Goal: Transaction & Acquisition: Purchase product/service

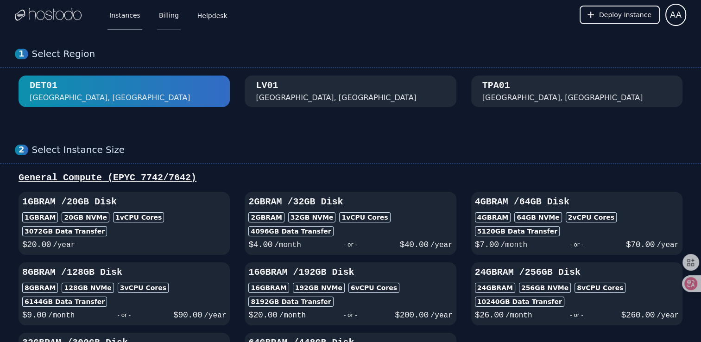
click at [159, 10] on link "Billing" at bounding box center [169, 15] width 24 height 31
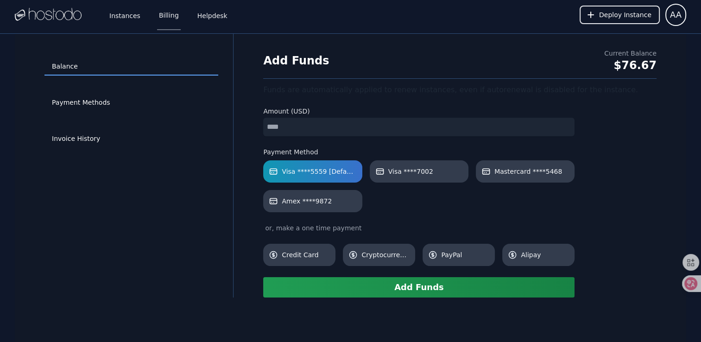
click at [300, 124] on input "number" at bounding box center [419, 127] width 312 height 19
click at [374, 294] on button "Add Funds" at bounding box center [419, 287] width 312 height 20
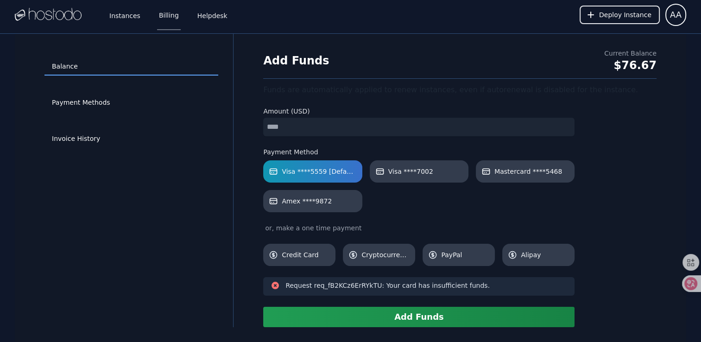
click at [309, 120] on input "*" at bounding box center [419, 127] width 312 height 19
drag, startPoint x: 309, startPoint y: 121, endPoint x: 236, endPoint y: 127, distance: 73.0
click at [236, 126] on div "Balance Payment Methods Invoice History Add Funds Current Balance $76.67 Funds …" at bounding box center [351, 180] width 672 height 293
type input "*"
click at [423, 319] on button "Add Funds" at bounding box center [419, 317] width 312 height 20
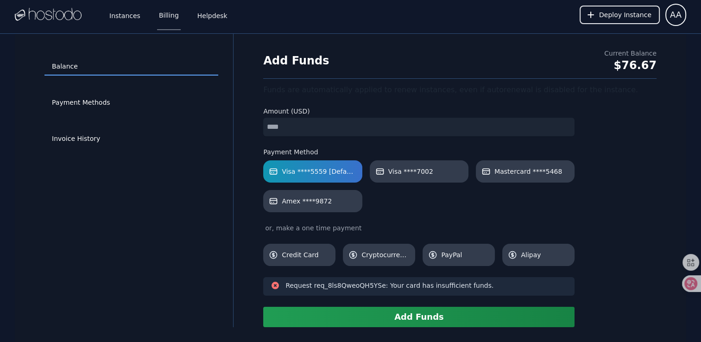
click at [610, 177] on div "Add Funds Current Balance $76.67 Funds are automatically applied to renew insta…" at bounding box center [460, 188] width 423 height 279
click at [89, 107] on link "Payment Methods" at bounding box center [132, 103] width 174 height 18
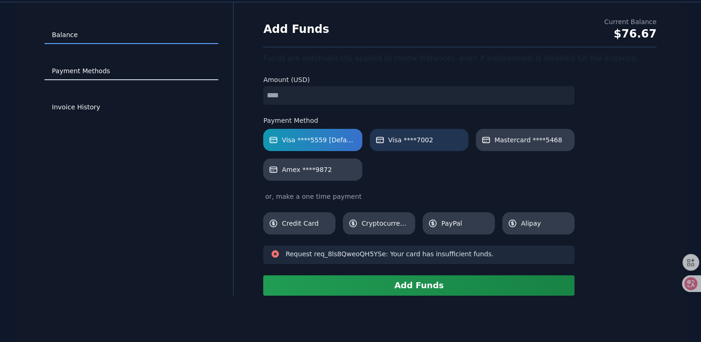
scroll to position [33, 0]
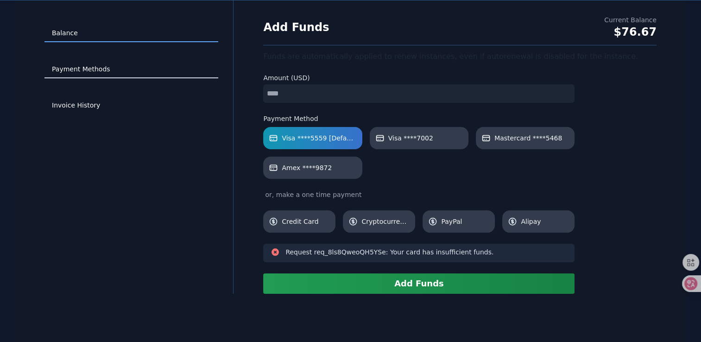
click at [76, 74] on link "Payment Methods" at bounding box center [132, 70] width 174 height 18
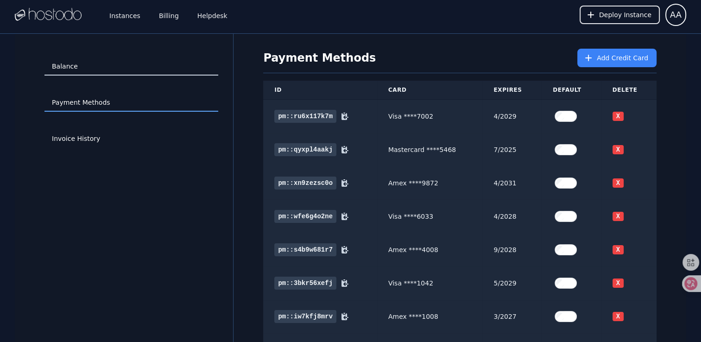
click at [96, 67] on link "Balance" at bounding box center [132, 67] width 174 height 18
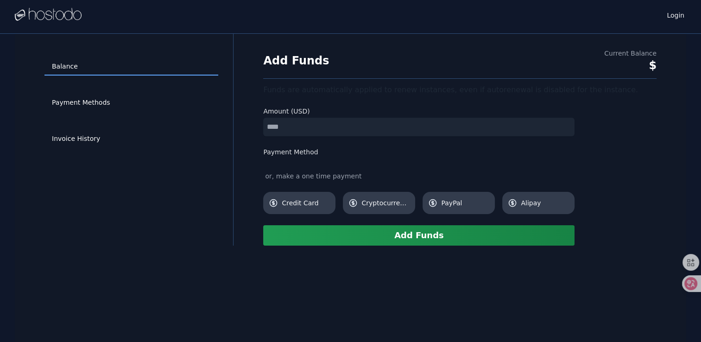
type input "*"
drag, startPoint x: 222, startPoint y: 179, endPoint x: 225, endPoint y: 182, distance: 4.9
click at [222, 179] on div "Balance Payment Methods Invoice History" at bounding box center [132, 140] width 204 height 182
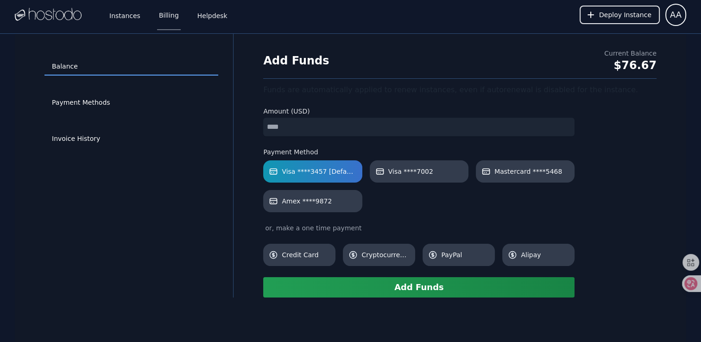
click at [388, 294] on button "Add Funds" at bounding box center [419, 287] width 312 height 20
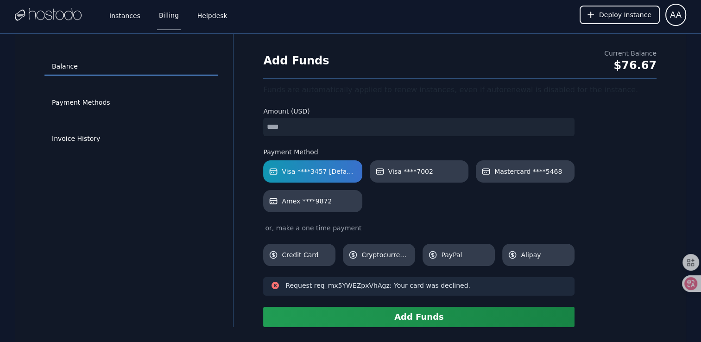
drag, startPoint x: 188, startPoint y: 216, endPoint x: 184, endPoint y: 210, distance: 6.6
click at [188, 216] on div "Balance Payment Methods Invoice History" at bounding box center [132, 181] width 204 height 264
click at [113, 96] on link "Payment Methods" at bounding box center [132, 103] width 174 height 18
click at [135, 101] on link "Payment Methods" at bounding box center [132, 103] width 174 height 18
click at [110, 106] on link "Payment Methods" at bounding box center [132, 103] width 174 height 18
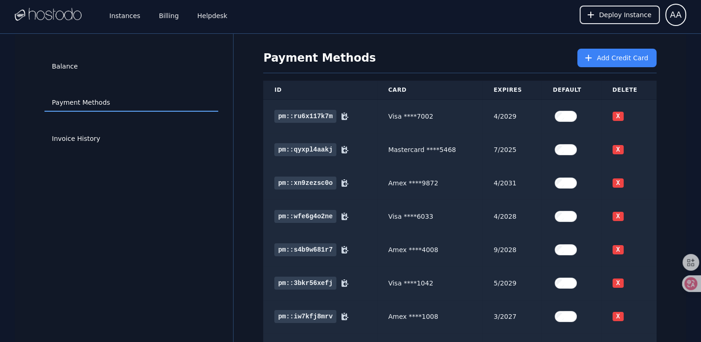
drag, startPoint x: 524, startPoint y: 6, endPoint x: 503, endPoint y: 5, distance: 21.8
click at [524, 6] on div "Instances Billing Helpdesk Deploy Instance AA" at bounding box center [351, 15] width 672 height 30
click at [593, 59] on icon at bounding box center [588, 57] width 9 height 9
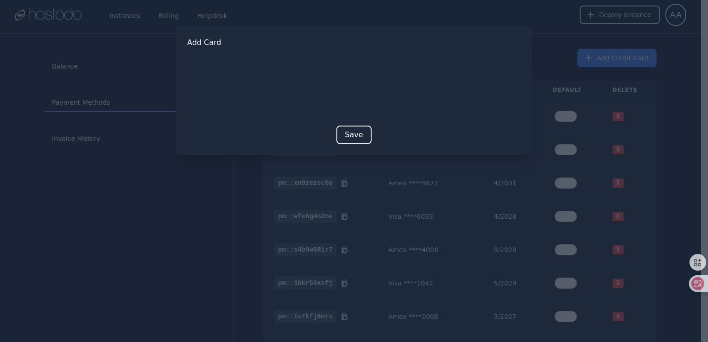
drag, startPoint x: 285, startPoint y: 127, endPoint x: 347, endPoint y: 120, distance: 62.1
click at [285, 127] on div "Save" at bounding box center [354, 135] width 334 height 19
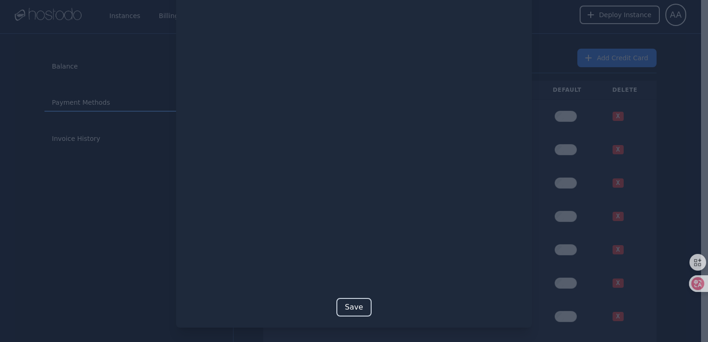
click at [348, 307] on button "Save" at bounding box center [354, 307] width 35 height 19
click at [359, 311] on button "Save" at bounding box center [354, 307] width 35 height 19
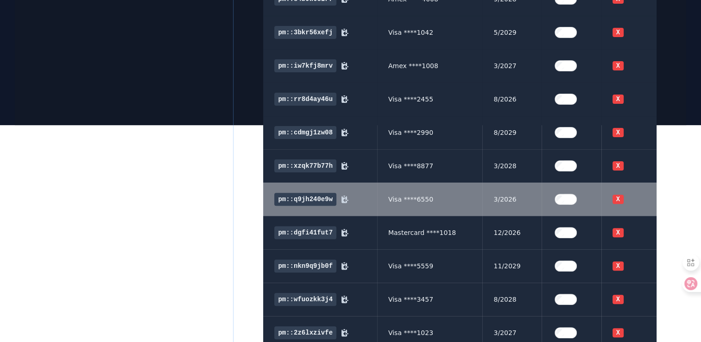
scroll to position [287, 0]
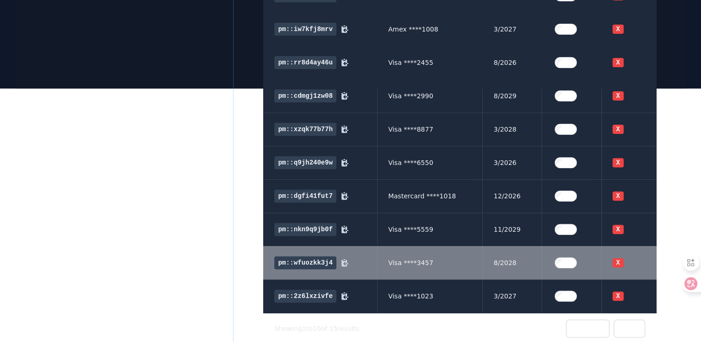
click at [583, 264] on label at bounding box center [571, 263] width 37 height 19
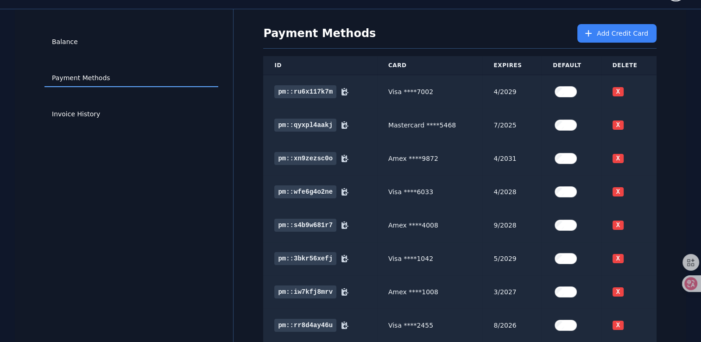
scroll to position [0, 0]
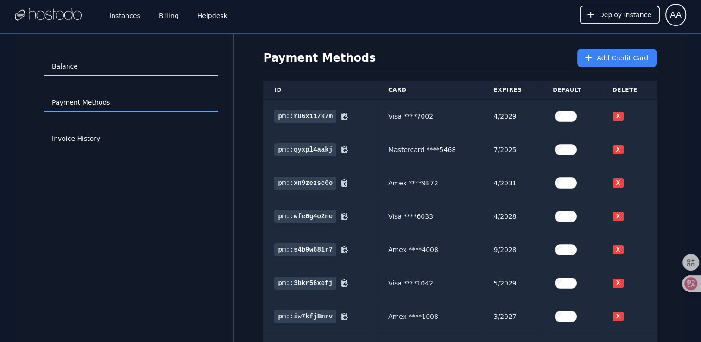
click at [89, 70] on link "Balance" at bounding box center [132, 67] width 174 height 18
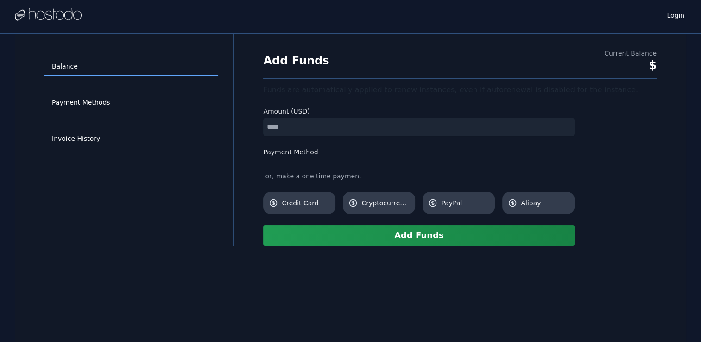
drag, startPoint x: 0, startPoint y: 0, endPoint x: 246, endPoint y: 125, distance: 275.6
click at [250, 125] on div "Add Funds Current Balance $ Funds are automatically applied to renew instances,…" at bounding box center [460, 147] width 423 height 197
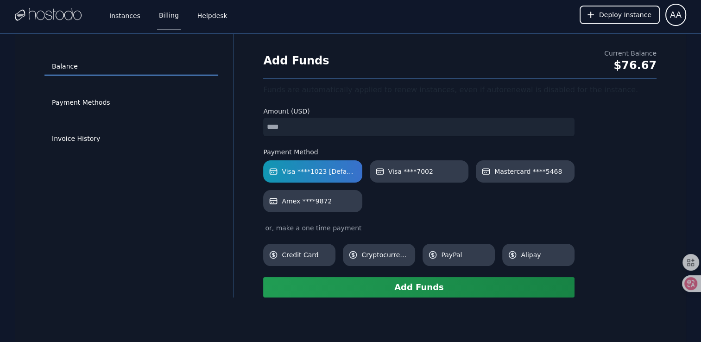
type input "*"
drag, startPoint x: 223, startPoint y: 171, endPoint x: 281, endPoint y: 153, distance: 60.4
click at [223, 171] on div "Balance Payment Methods Invoice History" at bounding box center [132, 166] width 204 height 234
drag, startPoint x: 294, startPoint y: 128, endPoint x: 214, endPoint y: 127, distance: 80.7
click at [216, 125] on div "Balance Payment Methods Invoice History Add Funds Current Balance $76.67 Funds …" at bounding box center [351, 166] width 672 height 264
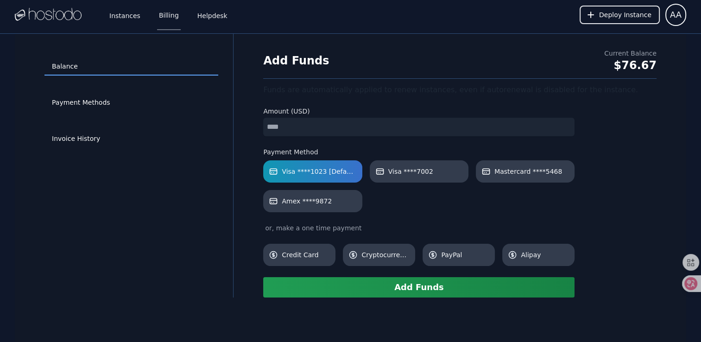
click at [218, 161] on div "Balance Payment Methods Invoice History" at bounding box center [132, 166] width 204 height 234
click at [388, 296] on button "Add Funds" at bounding box center [419, 287] width 312 height 20
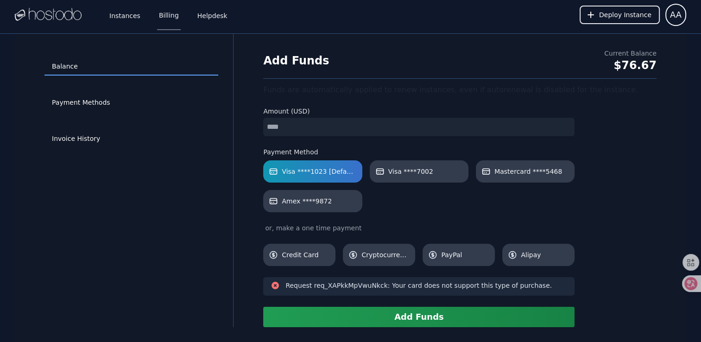
drag, startPoint x: 167, startPoint y: 208, endPoint x: 295, endPoint y: 237, distance: 131.2
click at [169, 208] on div "Balance Payment Methods Invoice History" at bounding box center [132, 181] width 204 height 264
click at [121, 110] on link "Payment Methods" at bounding box center [132, 103] width 174 height 18
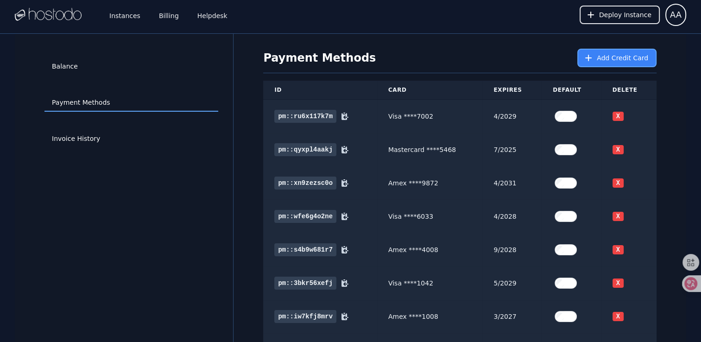
click at [600, 57] on span "Add Credit Card" at bounding box center [622, 57] width 51 height 9
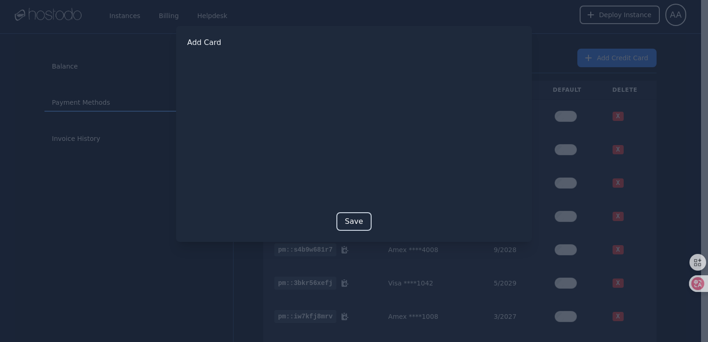
click at [352, 225] on button "Save" at bounding box center [354, 221] width 35 height 19
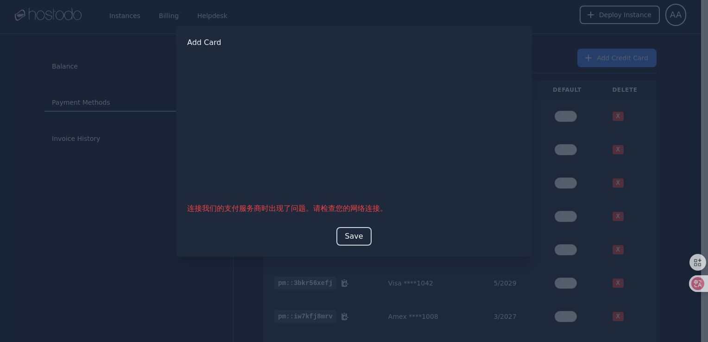
click at [351, 234] on button "Save" at bounding box center [354, 236] width 35 height 19
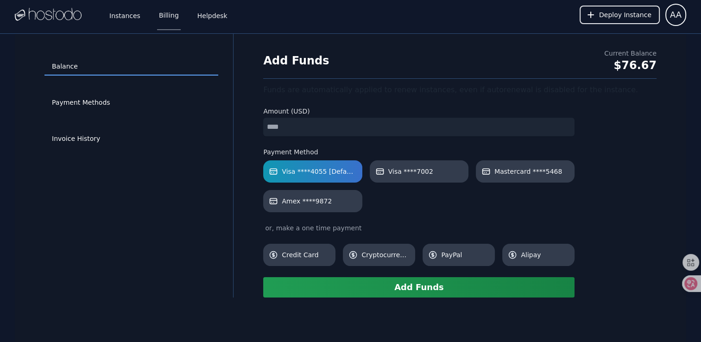
click at [291, 128] on input "number" at bounding box center [419, 127] width 312 height 19
drag, startPoint x: 198, startPoint y: 162, endPoint x: 202, endPoint y: 163, distance: 4.7
click at [198, 162] on div "Balance Payment Methods Invoice History" at bounding box center [132, 166] width 204 height 234
click at [408, 298] on div "Balance Payment Methods Invoice History Add Funds Current Balance $76.67 Funds …" at bounding box center [351, 205] width 672 height 342
click at [418, 287] on button "Add Funds" at bounding box center [419, 287] width 312 height 20
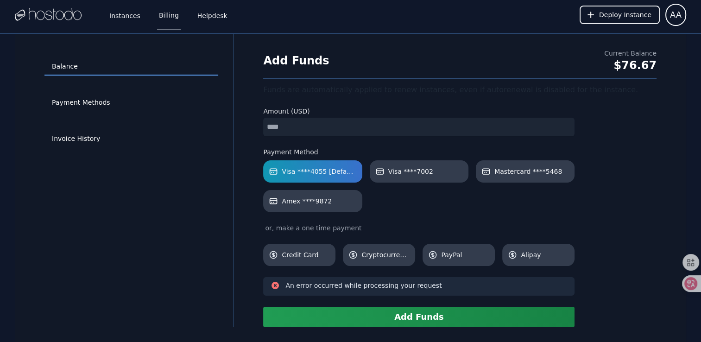
click at [345, 128] on input "*" at bounding box center [419, 127] width 312 height 19
drag, startPoint x: 336, startPoint y: 125, endPoint x: 236, endPoint y: 120, distance: 100.3
click at [236, 120] on div "Balance Payment Methods Invoice History Add Funds Current Balance $76.67 Funds …" at bounding box center [351, 180] width 672 height 293
type input "*"
drag, startPoint x: 185, startPoint y: 187, endPoint x: 276, endPoint y: 255, distance: 113.3
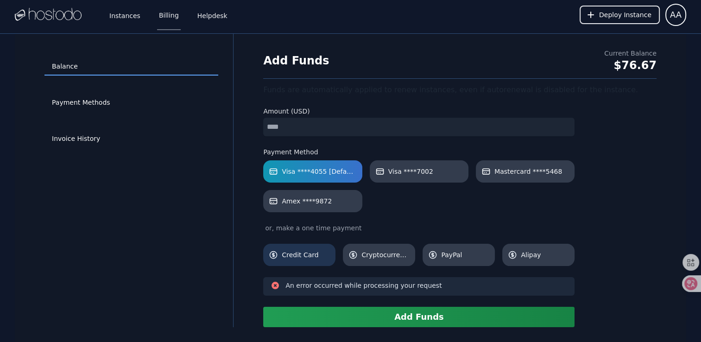
click at [185, 187] on div "Balance Payment Methods Invoice History" at bounding box center [132, 181] width 204 height 264
click at [396, 316] on button "Add Funds" at bounding box center [419, 317] width 312 height 20
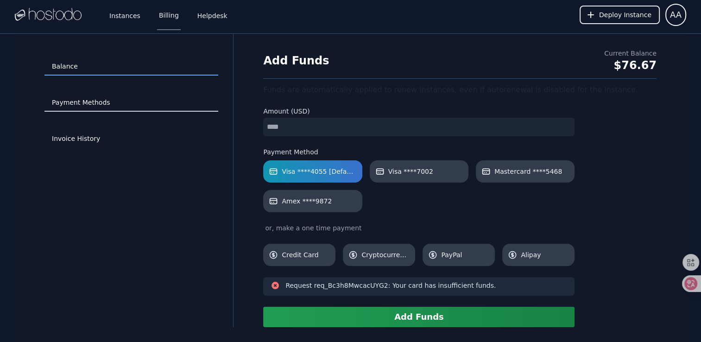
click at [74, 100] on link "Payment Methods" at bounding box center [132, 103] width 174 height 18
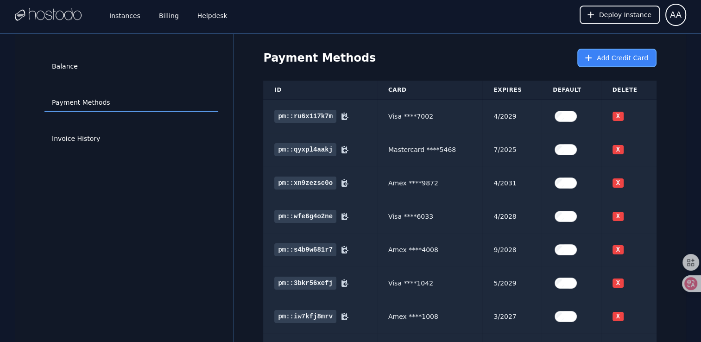
click at [605, 55] on span "Add Credit Card" at bounding box center [622, 57] width 51 height 9
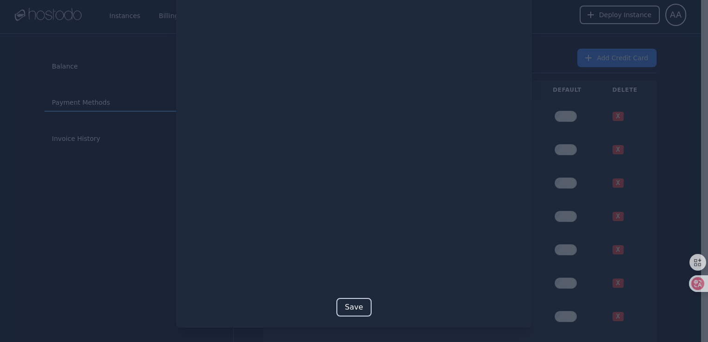
click at [352, 307] on button "Save" at bounding box center [354, 307] width 35 height 19
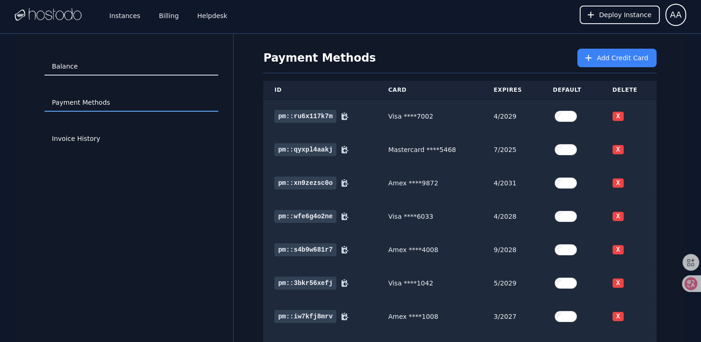
click at [76, 67] on link "Balance" at bounding box center [132, 67] width 174 height 18
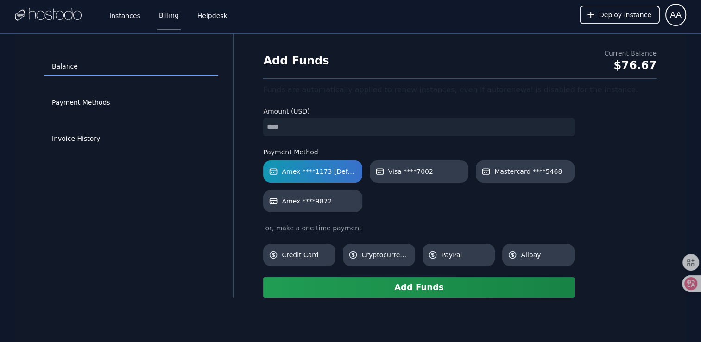
click at [286, 127] on input "number" at bounding box center [419, 127] width 312 height 19
type input "*"
drag, startPoint x: 215, startPoint y: 151, endPoint x: 276, endPoint y: 191, distance: 73.3
click at [215, 151] on div "Invoice History" at bounding box center [132, 139] width 174 height 36
click at [421, 284] on button "Add Funds" at bounding box center [419, 287] width 312 height 20
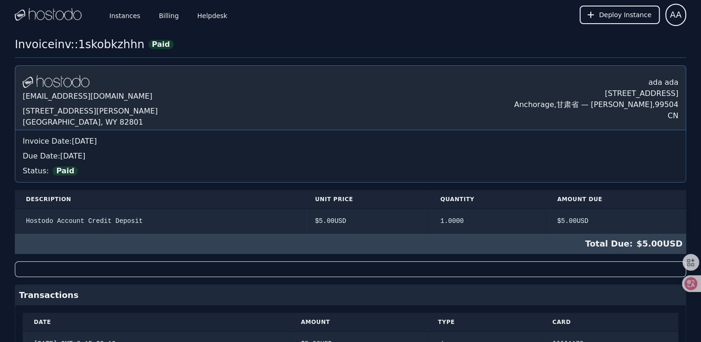
click at [252, 122] on div "Hostodo.com contact@hostodo.com 30 N Gould St, Ste N Sheridan, WY 82801 ada ada…" at bounding box center [351, 97] width 672 height 65
click at [172, 18] on link "Billing" at bounding box center [169, 15] width 24 height 31
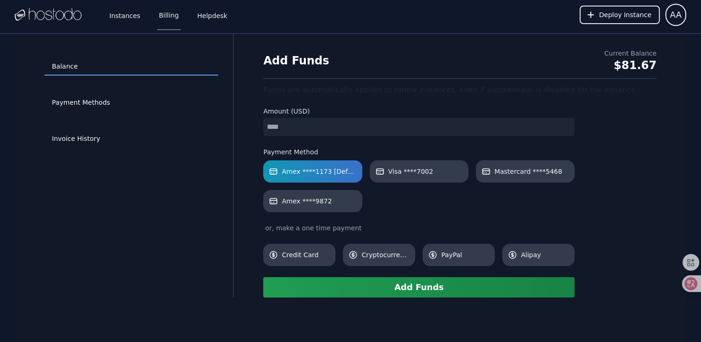
click at [326, 128] on input "number" at bounding box center [419, 127] width 312 height 19
type input "**"
drag, startPoint x: 230, startPoint y: 206, endPoint x: 287, endPoint y: 250, distance: 72.1
click at [230, 206] on div "Balance Payment Methods Invoice History" at bounding box center [132, 166] width 204 height 234
click at [363, 283] on button "Add Funds" at bounding box center [419, 287] width 312 height 20
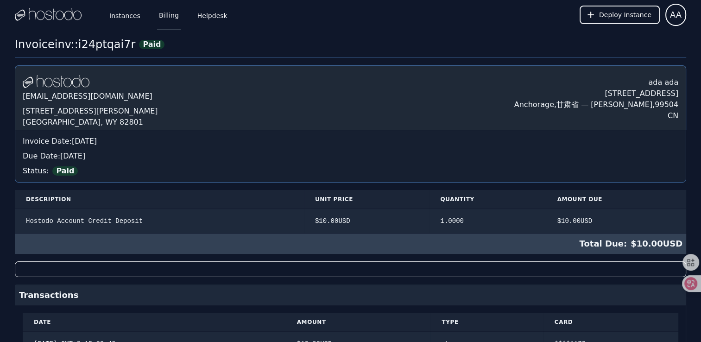
click at [166, 19] on link "Billing" at bounding box center [169, 15] width 24 height 31
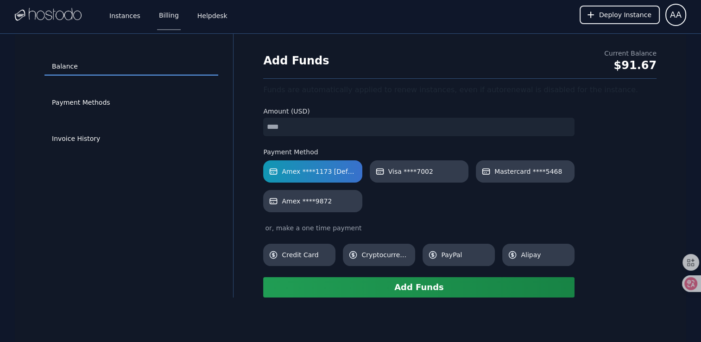
click at [277, 127] on input "number" at bounding box center [419, 127] width 312 height 19
drag, startPoint x: 200, startPoint y: 212, endPoint x: 317, endPoint y: 265, distance: 128.2
click at [200, 212] on div "Balance Payment Methods Invoice History" at bounding box center [132, 166] width 204 height 234
click at [409, 292] on button "Add Funds" at bounding box center [419, 287] width 312 height 20
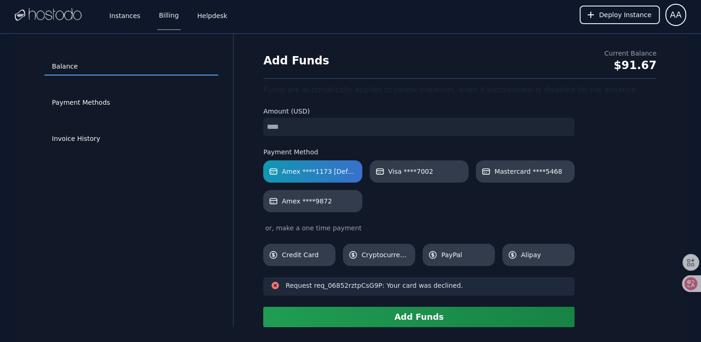
drag, startPoint x: 300, startPoint y: 125, endPoint x: 221, endPoint y: 127, distance: 79.3
click at [223, 127] on div "Balance Payment Methods Invoice History Add Funds Current Balance $91.67 Funds …" at bounding box center [351, 180] width 672 height 293
type input "**"
click at [445, 316] on button "Add Funds" at bounding box center [419, 317] width 312 height 20
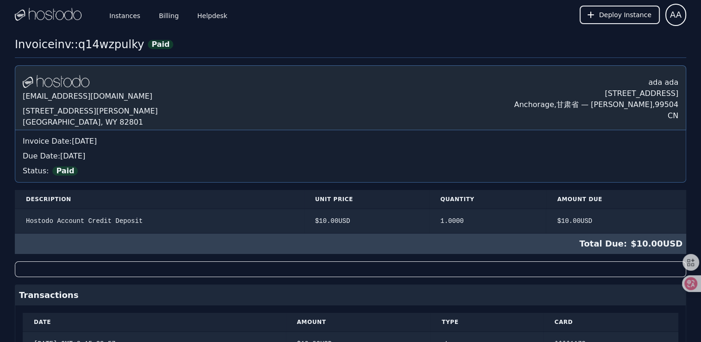
drag, startPoint x: 238, startPoint y: 146, endPoint x: 236, endPoint y: 137, distance: 9.2
click at [238, 146] on div "Invoice Date: [DATE]" at bounding box center [351, 141] width 656 height 11
click at [161, 12] on link "Billing" at bounding box center [169, 15] width 24 height 31
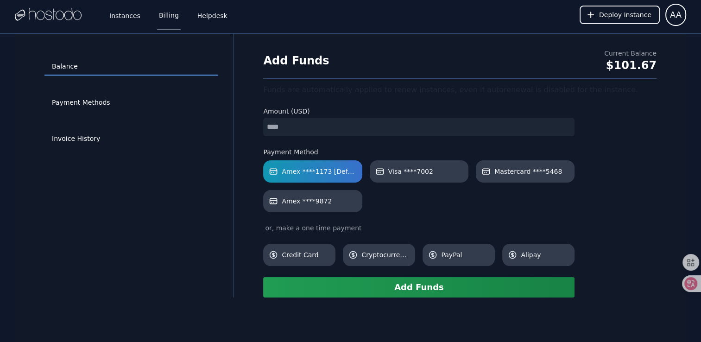
click at [294, 130] on input "number" at bounding box center [419, 127] width 312 height 19
click at [419, 287] on button "Add Funds" at bounding box center [419, 287] width 312 height 20
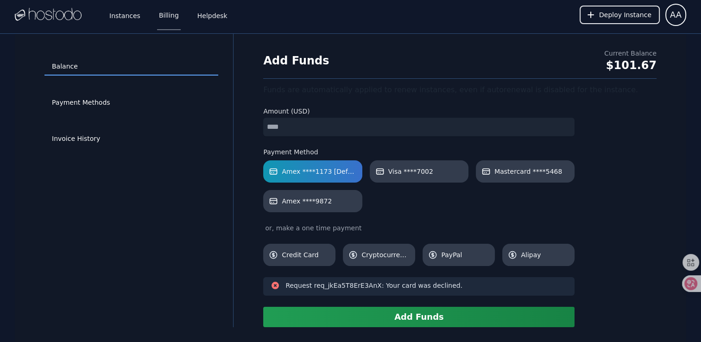
drag, startPoint x: 297, startPoint y: 123, endPoint x: 225, endPoint y: 126, distance: 71.9
click at [228, 126] on div "Balance Payment Methods Invoice History Add Funds Current Balance $101.67 Funds…" at bounding box center [351, 180] width 672 height 293
type input "*"
click at [224, 209] on div "Balance Payment Methods Invoice History" at bounding box center [132, 181] width 204 height 264
drag, startPoint x: 395, startPoint y: 318, endPoint x: 447, endPoint y: 331, distance: 53.5
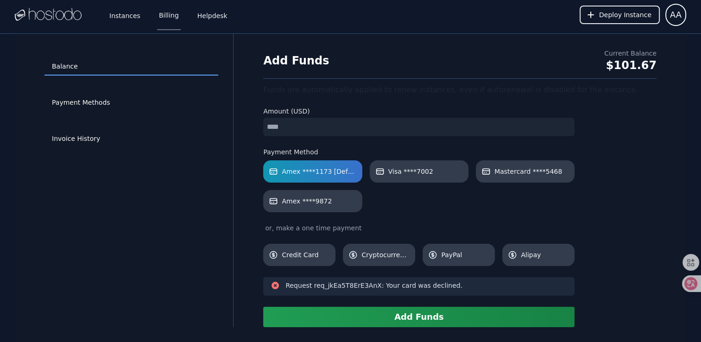
click at [402, 320] on button "Add Funds" at bounding box center [419, 317] width 312 height 20
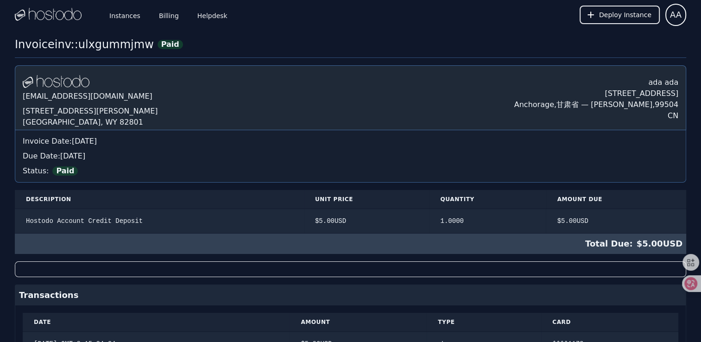
click at [198, 160] on div "Due Date: [DATE]" at bounding box center [351, 156] width 656 height 11
click at [165, 21] on link "Billing" at bounding box center [169, 15] width 24 height 31
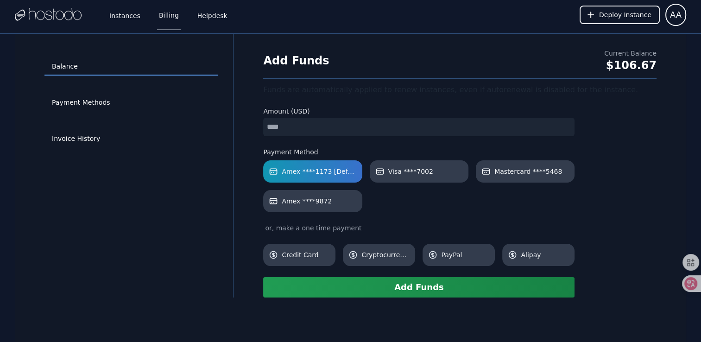
click at [277, 126] on input "number" at bounding box center [419, 127] width 312 height 19
click at [249, 147] on div "Add Funds Current Balance $106.67 Funds are automatically applied to renew inst…" at bounding box center [460, 173] width 423 height 249
click at [412, 288] on button "Add Funds" at bounding box center [419, 287] width 312 height 20
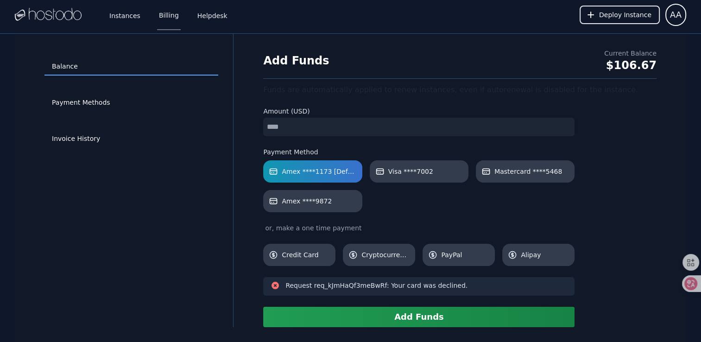
drag, startPoint x: 288, startPoint y: 131, endPoint x: 243, endPoint y: 127, distance: 45.2
click at [243, 127] on div "Balance Payment Methods Invoice History Add Funds Current Balance $106.67 Funds…" at bounding box center [351, 180] width 672 height 293
click at [369, 325] on button "Add Funds" at bounding box center [419, 317] width 312 height 20
drag, startPoint x: 295, startPoint y: 130, endPoint x: 215, endPoint y: 121, distance: 80.2
click at [212, 121] on div "Balance Payment Methods Invoice History Add Funds Current Balance $106.67 Funds…" at bounding box center [351, 180] width 672 height 293
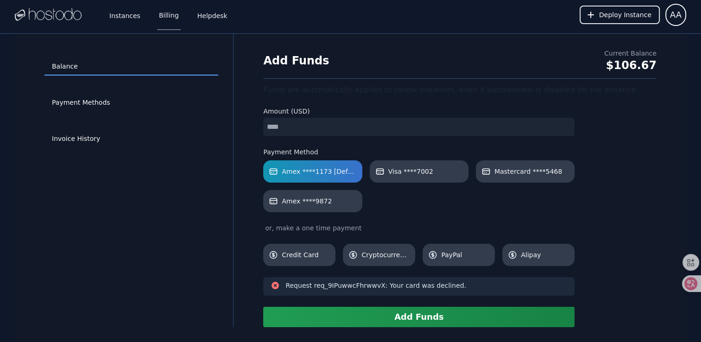
drag, startPoint x: 238, startPoint y: 157, endPoint x: 297, endPoint y: 225, distance: 90.4
click at [238, 157] on div "Balance Payment Methods Invoice History Add Funds Current Balance $106.67 Funds…" at bounding box center [351, 180] width 672 height 293
click at [408, 325] on button "Add Funds" at bounding box center [419, 317] width 312 height 20
drag, startPoint x: 300, startPoint y: 128, endPoint x: 196, endPoint y: 111, distance: 105.7
click at [207, 115] on div "Balance Payment Methods Invoice History Add Funds Current Balance $106.67 Funds…" at bounding box center [351, 180] width 672 height 293
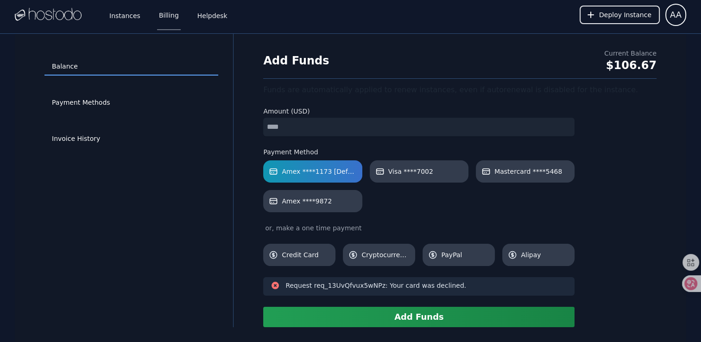
type input "*"
click at [382, 321] on button "Add Funds" at bounding box center [419, 317] width 312 height 20
click at [108, 98] on link "Payment Methods" at bounding box center [132, 103] width 174 height 18
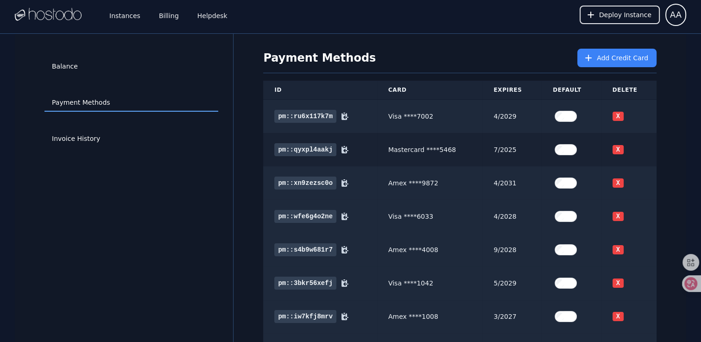
drag, startPoint x: 231, startPoint y: 214, endPoint x: 415, endPoint y: 147, distance: 196.4
click at [617, 66] on button "Add Credit Card" at bounding box center [617, 58] width 79 height 19
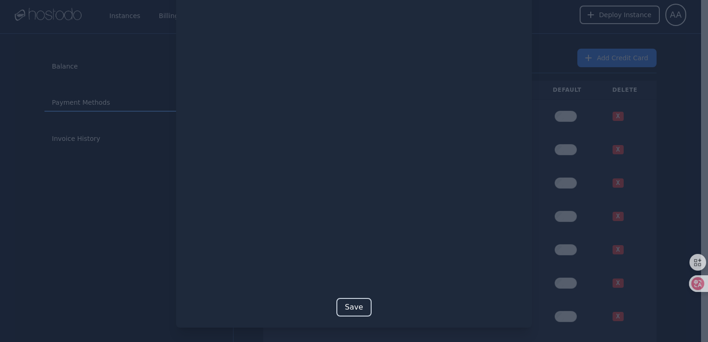
click at [360, 301] on button "Save" at bounding box center [354, 307] width 35 height 19
click at [345, 322] on button "Save" at bounding box center [354, 322] width 35 height 19
click at [345, 316] on button "Save" at bounding box center [354, 322] width 35 height 19
click at [351, 322] on button "Save" at bounding box center [354, 322] width 35 height 19
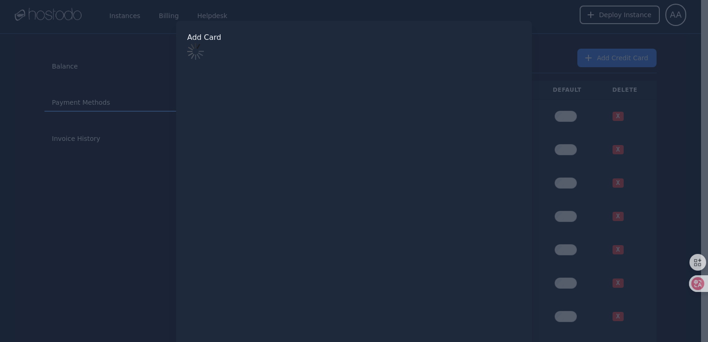
scroll to position [0, 0]
click at [347, 306] on button "Save" at bounding box center [354, 307] width 35 height 19
